Goal: Navigation & Orientation: Find specific page/section

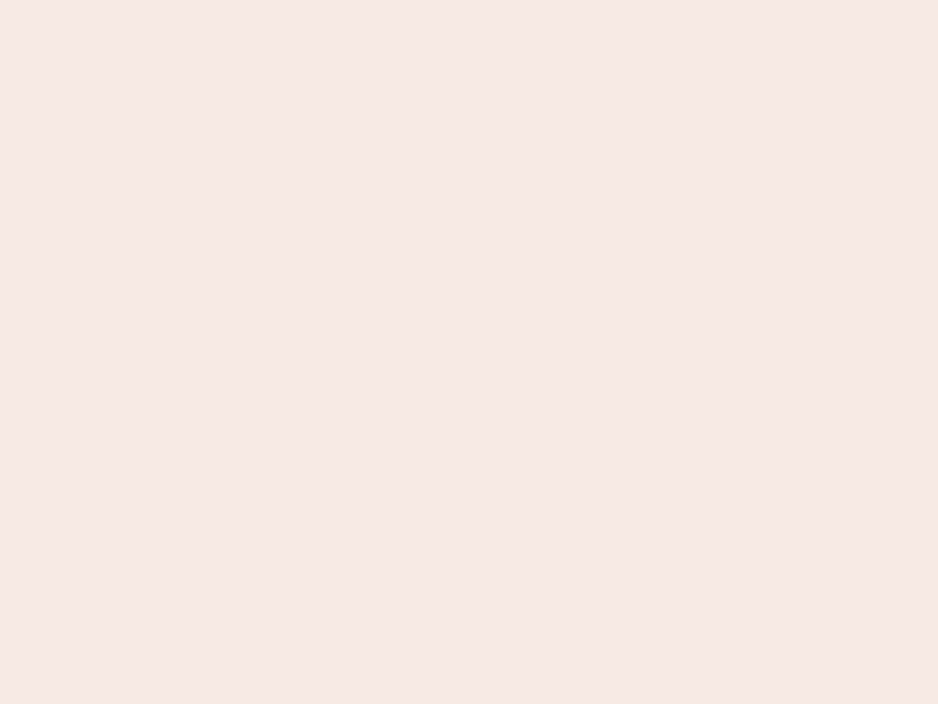
click at [469, 352] on nb-app "Almost there Thank you for registering for Newbook. Your account is under revie…" at bounding box center [469, 352] width 938 height 704
click at [469, 0] on nb-app "Almost there Thank you for registering for Newbook. Your account is under revie…" at bounding box center [469, 352] width 938 height 704
click at [501, 0] on nb-app "Almost there Thank you for registering for Newbook. Your account is under revie…" at bounding box center [469, 352] width 938 height 704
click at [469, 352] on nb-app "Almost there Thank you for registering for Newbook. Your account is under revie…" at bounding box center [469, 352] width 938 height 704
click at [469, 0] on nb-app "Almost there Thank you for registering for Newbook. Your account is under revie…" at bounding box center [469, 352] width 938 height 704
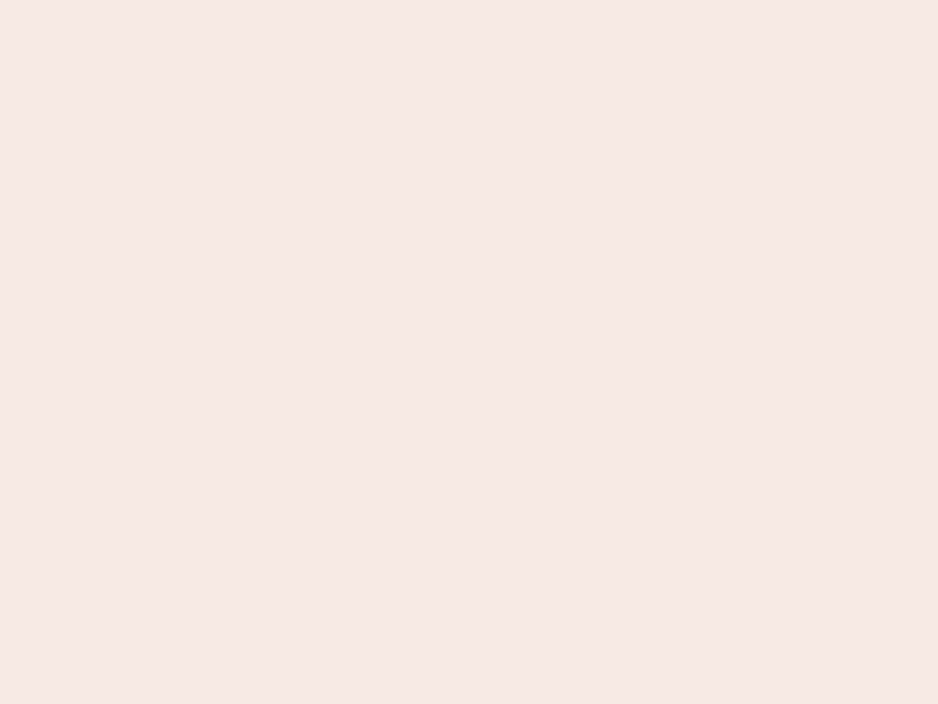
click at [328, 0] on nb-app "Almost there Thank you for registering for Newbook. Your account is under revie…" at bounding box center [469, 352] width 938 height 704
click at [469, 352] on nb-app "Almost there Thank you for registering for Newbook. Your account is under revie…" at bounding box center [469, 352] width 938 height 704
click at [469, 0] on nb-app "Almost there Thank you for registering for Newbook. Your account is under revie…" at bounding box center [469, 352] width 938 height 704
click at [328, 0] on nb-app "Almost there Thank you for registering for Newbook. Your account is under revie…" at bounding box center [469, 352] width 938 height 704
click at [469, 352] on nb-app "Almost there Thank you for registering for Newbook. Your account is under revie…" at bounding box center [469, 352] width 938 height 704
